Goal: Task Accomplishment & Management: Manage account settings

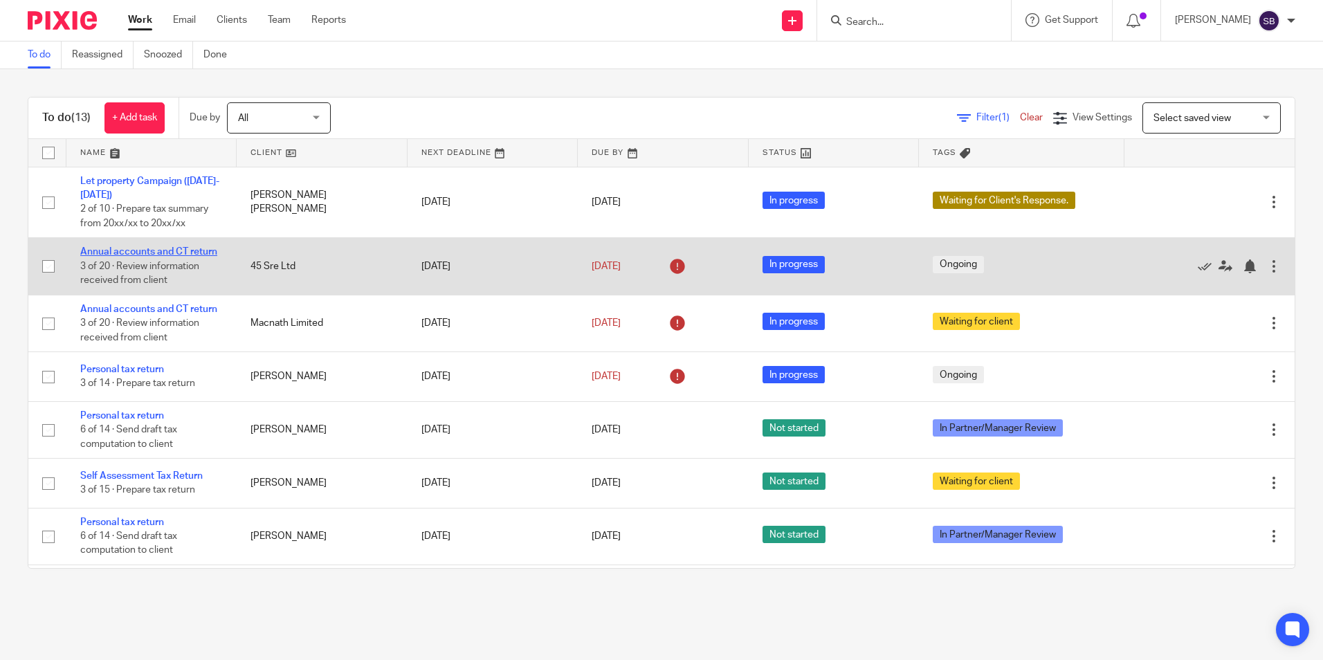
click at [138, 250] on link "Annual accounts and CT return" at bounding box center [148, 252] width 137 height 10
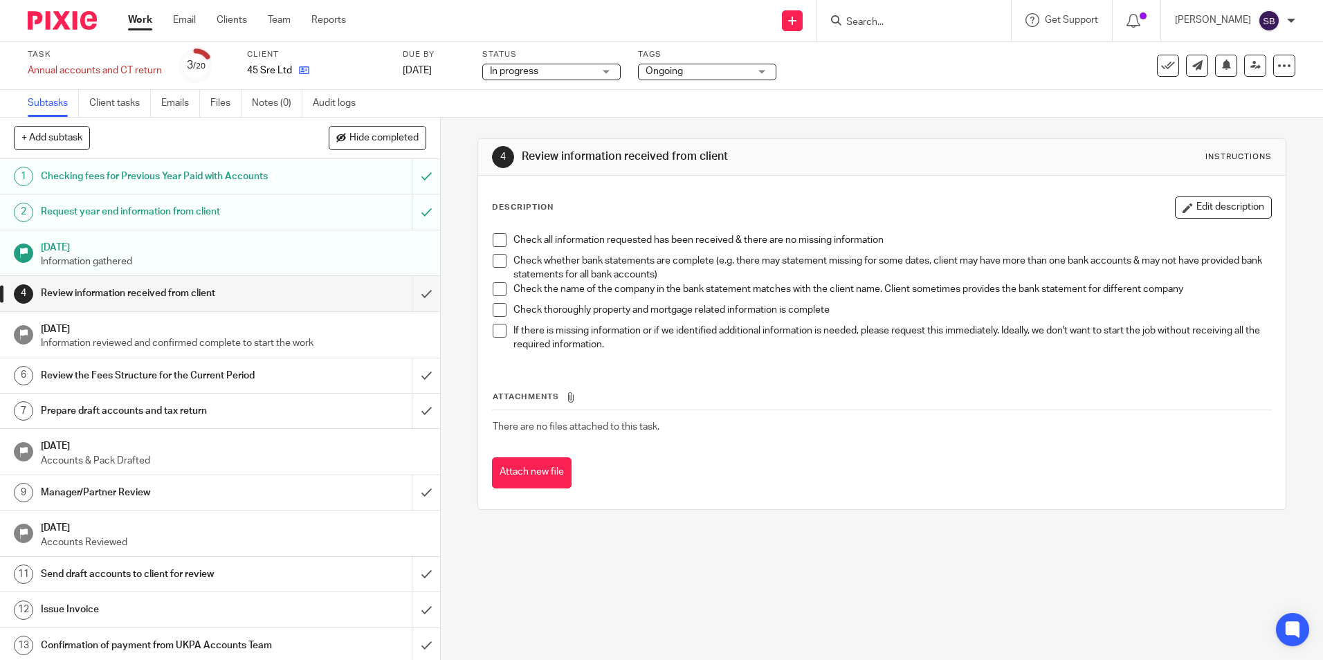
click at [297, 73] on link at bounding box center [300, 71] width 17 height 14
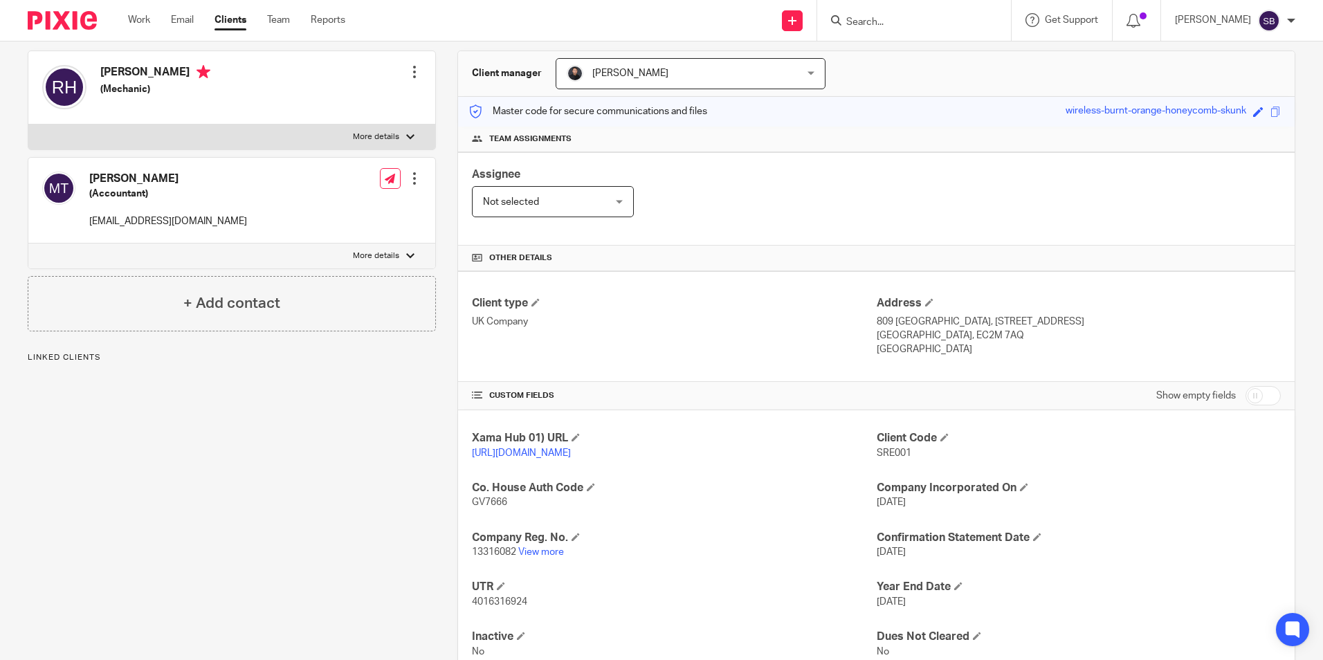
scroll to position [138, 0]
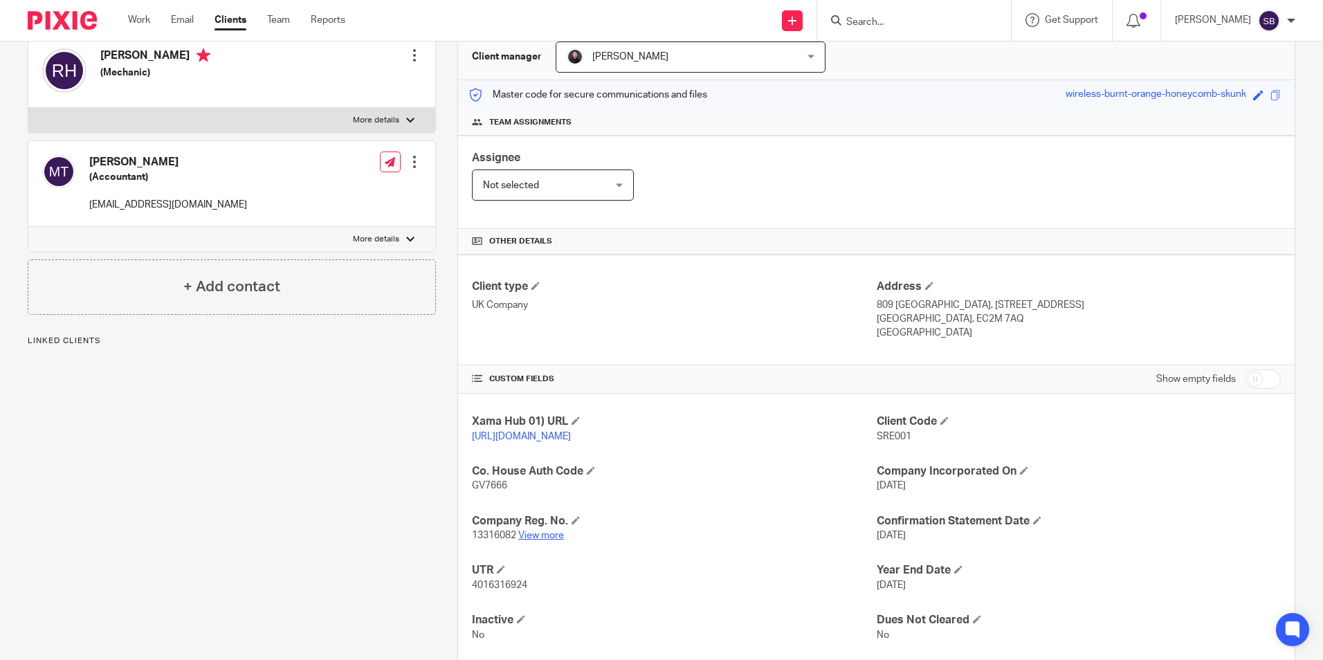
click at [520, 535] on link "View more" at bounding box center [541, 536] width 46 height 10
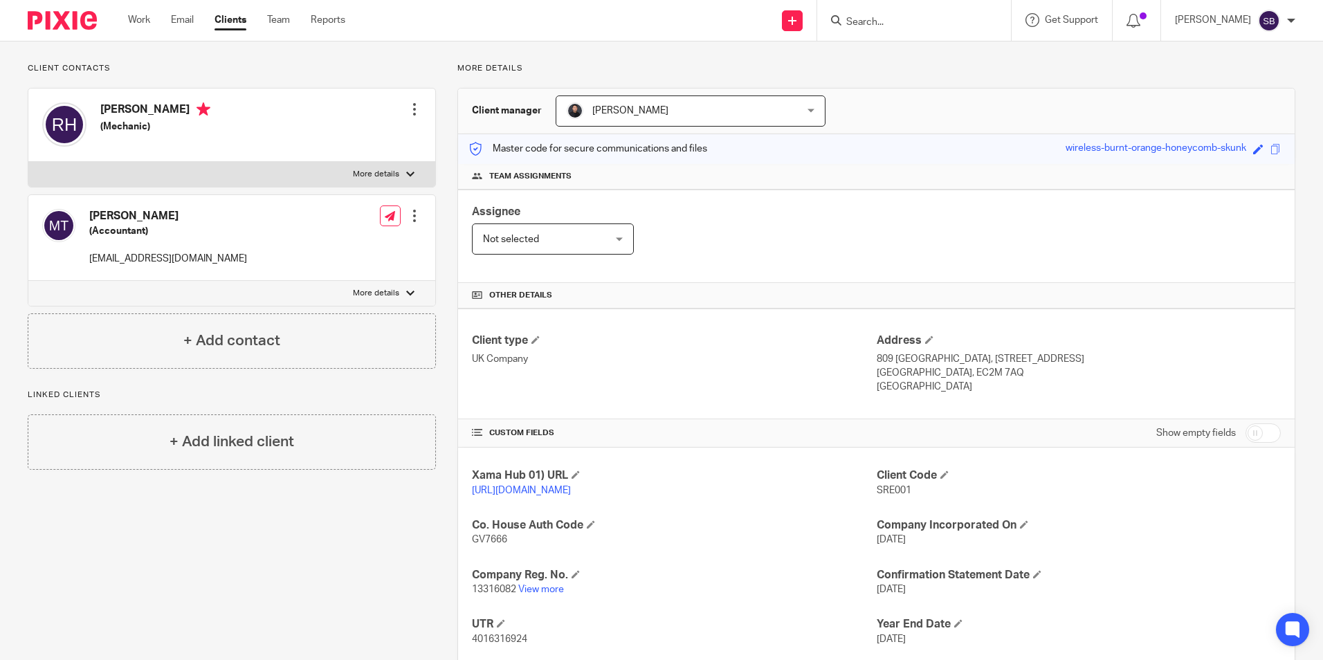
scroll to position [69, 0]
